Goal: Information Seeking & Learning: Learn about a topic

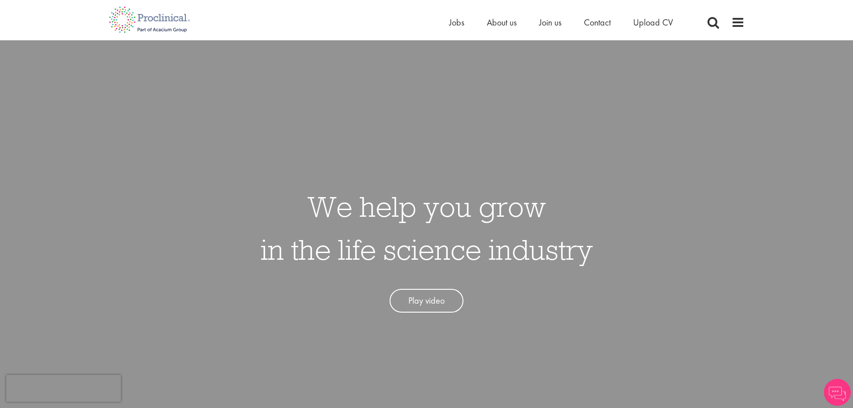
click at [740, 19] on span at bounding box center [738, 22] width 13 height 13
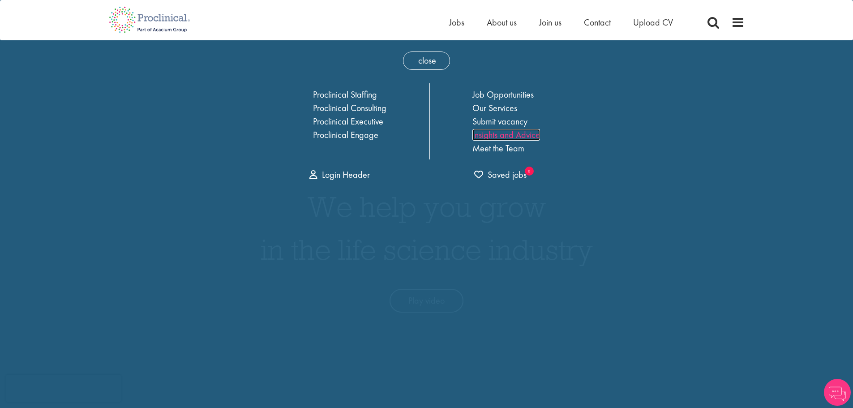
click at [510, 133] on link "Insights and Advice" at bounding box center [507, 135] width 68 height 12
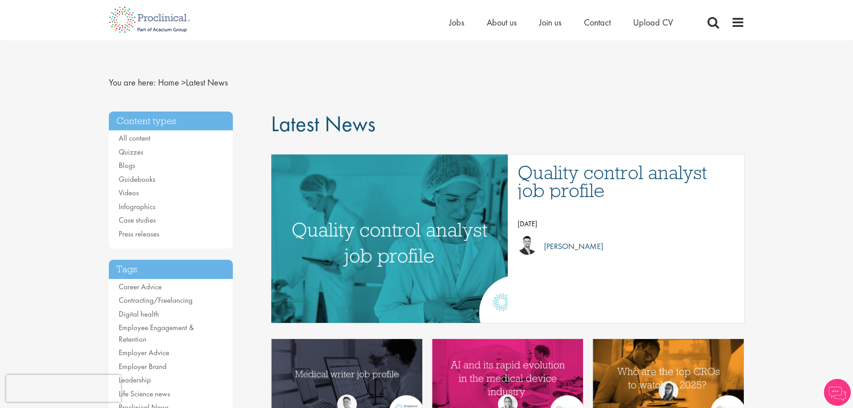
click at [155, 179] on li "Guidebooks" at bounding box center [171, 180] width 105 height 12
click at [146, 177] on link "Guidebooks" at bounding box center [137, 179] width 37 height 10
